Goal: Task Accomplishment & Management: Manage account settings

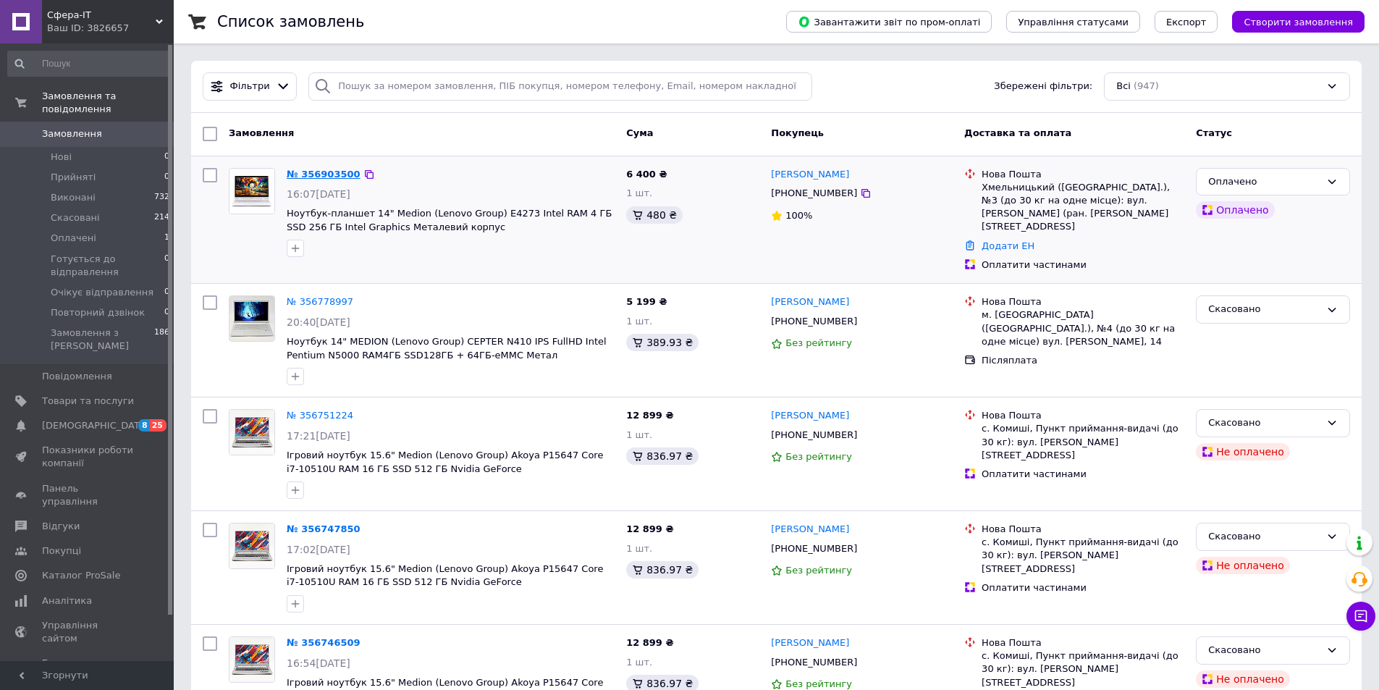
click at [300, 169] on link "№ 356903500" at bounding box center [324, 174] width 74 height 11
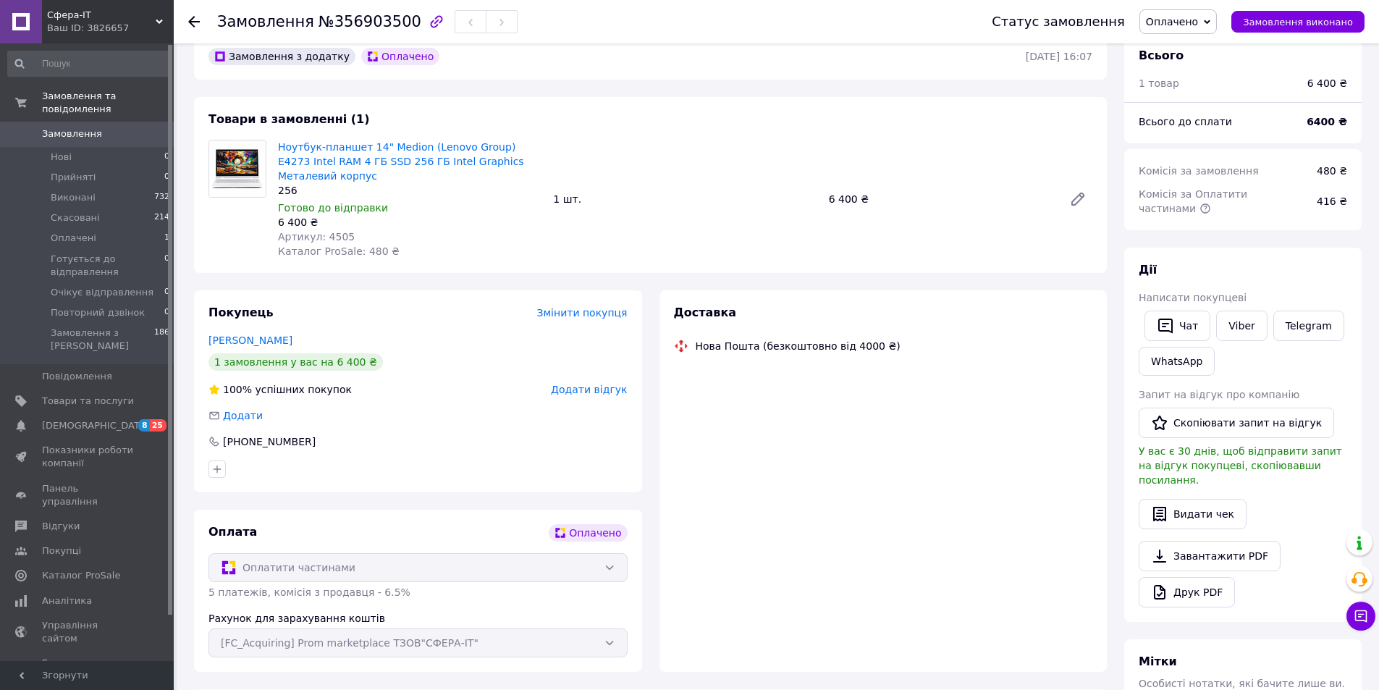
scroll to position [33, 0]
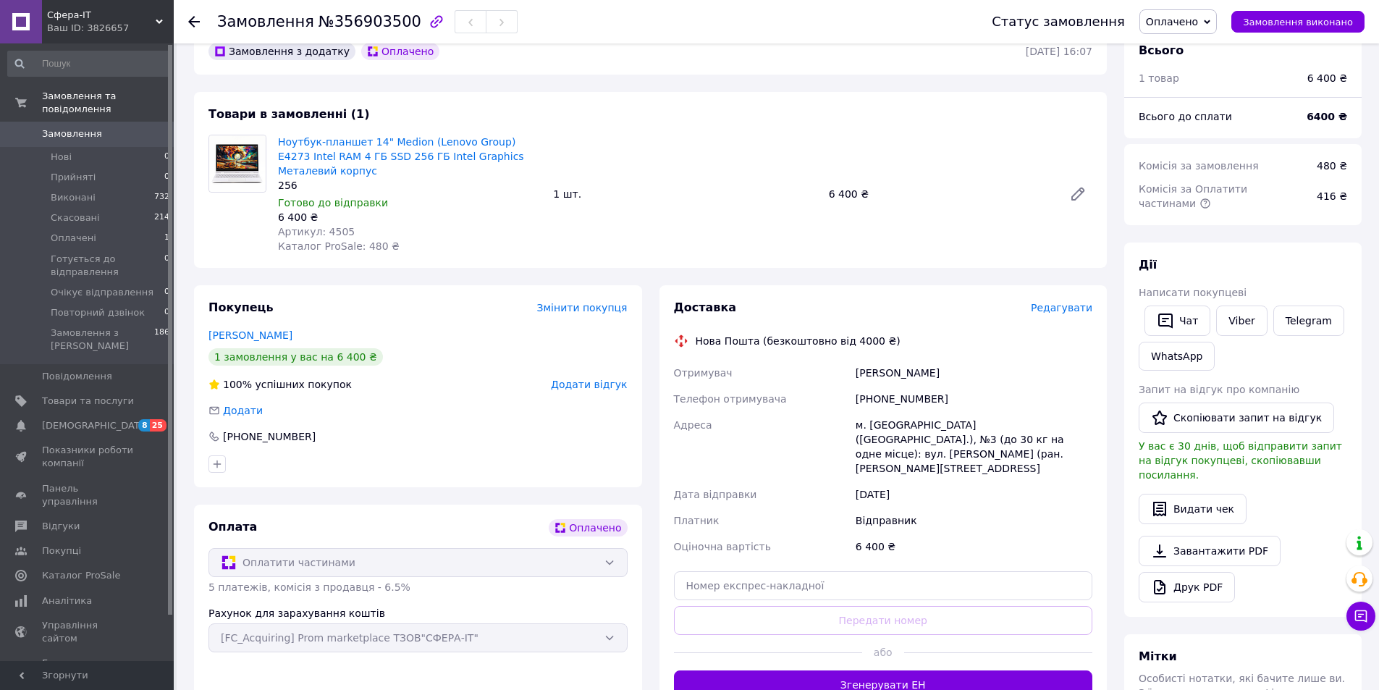
click at [1198, 21] on span "Оплачено" at bounding box center [1172, 22] width 52 height 12
click at [1192, 45] on li "Прийнято" at bounding box center [1215, 51] width 150 height 22
drag, startPoint x: 847, startPoint y: 355, endPoint x: 968, endPoint y: 360, distance: 121.8
click at [968, 360] on div "Отримувач [PERSON_NAME] Телефон отримувача [PHONE_NUMBER] [GEOGRAPHIC_DATA] ([G…" at bounding box center [883, 460] width 425 height 200
copy div "Отримувач [PERSON_NAME]"
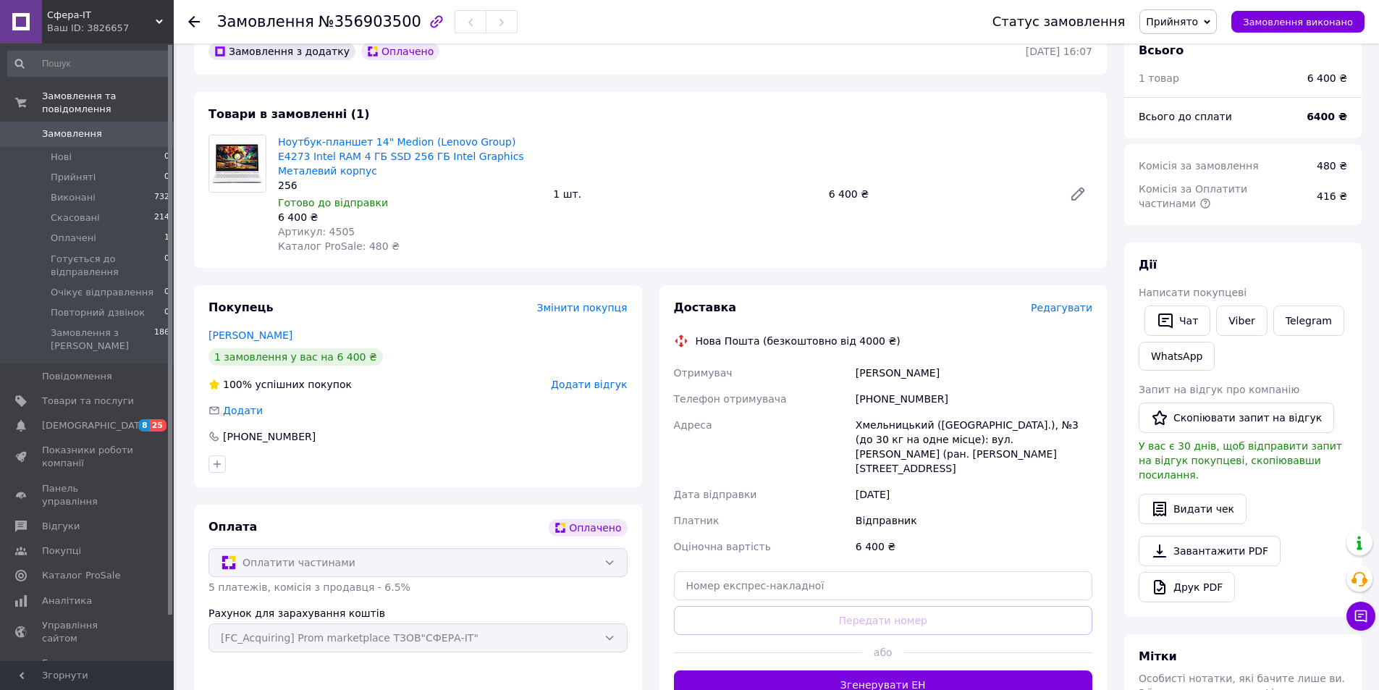
click at [353, 22] on span "№356903500" at bounding box center [370, 21] width 103 height 17
copy span "356903500"
drag, startPoint x: 854, startPoint y: 406, endPoint x: 1096, endPoint y: 430, distance: 243.1
click at [1096, 430] on div "Доставка Редагувати Нова Пошта (безкоштовно від 4000 ₴) Отримувач [PERSON_NAME]…" at bounding box center [884, 499] width 448 height 429
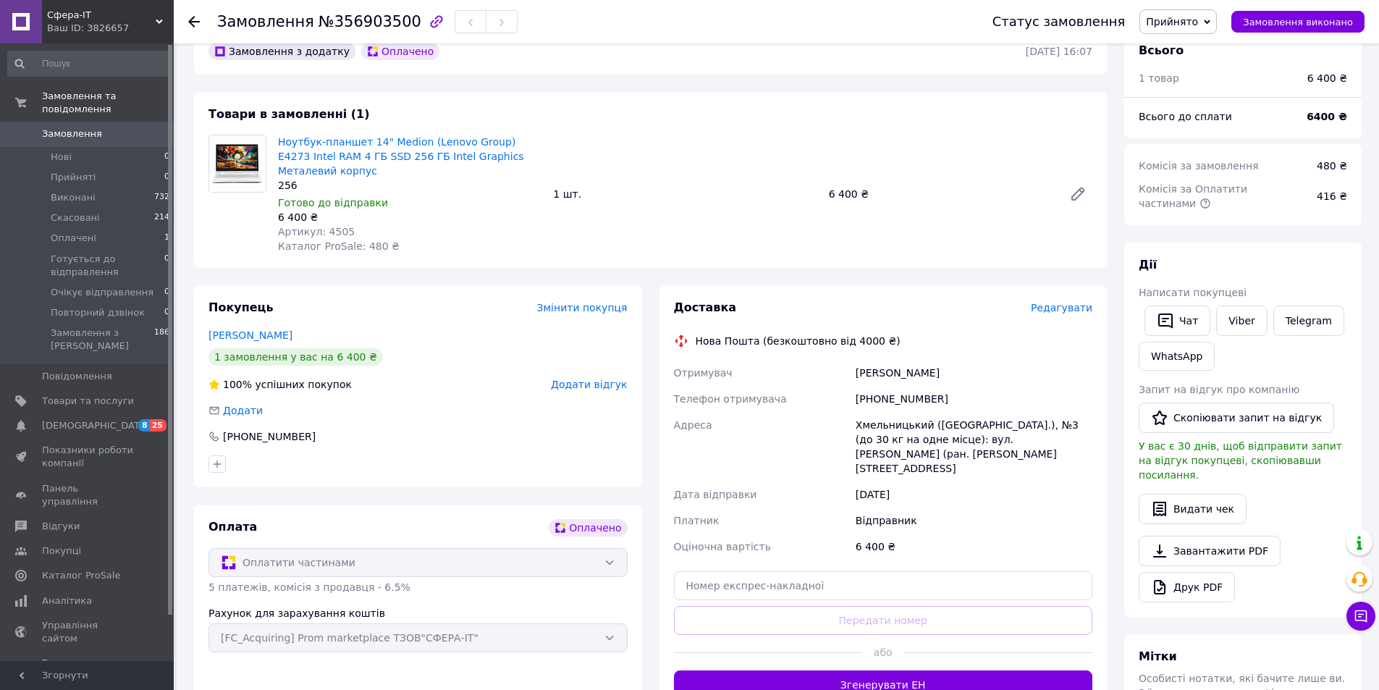
click at [979, 482] on div "[DATE]" at bounding box center [974, 495] width 243 height 26
drag, startPoint x: 1090, startPoint y: 423, endPoint x: 847, endPoint y: 416, distance: 243.4
click at [847, 416] on div "Отримувач [PERSON_NAME] Телефон отримувача [PHONE_NUMBER] [GEOGRAPHIC_DATA] ([G…" at bounding box center [883, 460] width 425 height 200
copy div "[PERSON_NAME] ([GEOGRAPHIC_DATA].), №3 (до 30 кг на одне місце): вул. [PERSON_N…"
drag, startPoint x: 977, startPoint y: 349, endPoint x: 850, endPoint y: 352, distance: 126.8
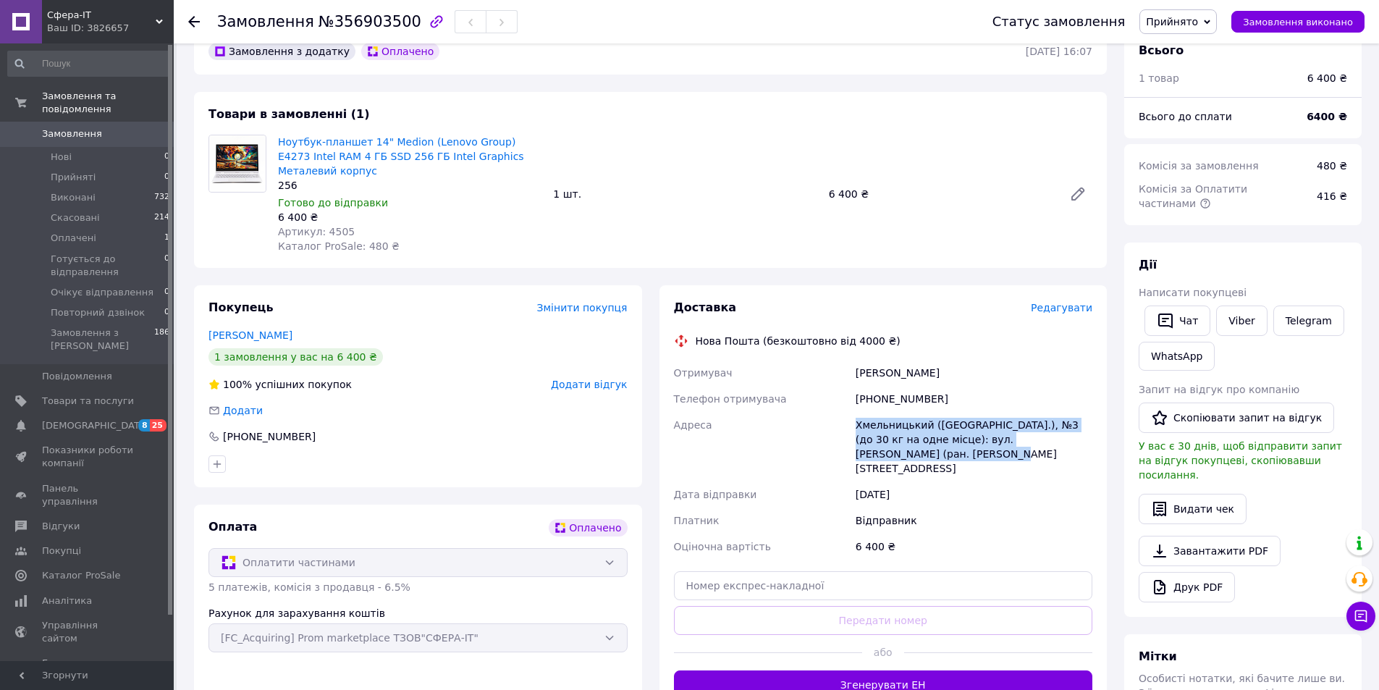
click at [850, 360] on div "Отримувач [PERSON_NAME] Телефон отримувача [PHONE_NUMBER] [GEOGRAPHIC_DATA] ([G…" at bounding box center [883, 460] width 425 height 200
copy div "Отримувач [PERSON_NAME]"
click at [901, 386] on div "[PHONE_NUMBER]" at bounding box center [974, 399] width 243 height 26
copy div "380963053299"
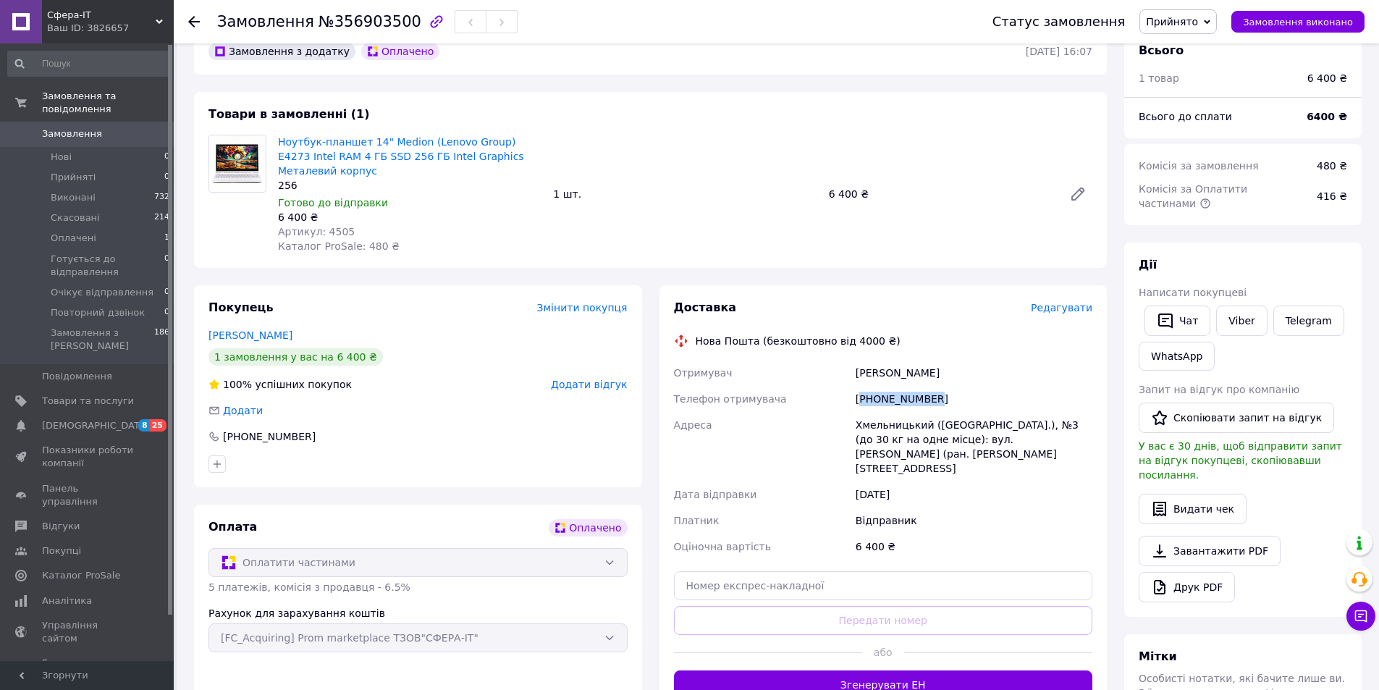
scroll to position [0, 0]
